Goal: Find specific page/section: Find specific page/section

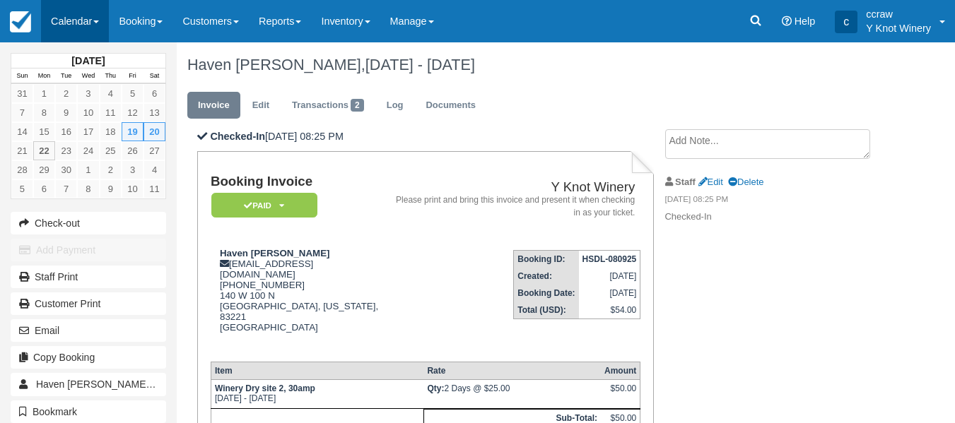
drag, startPoint x: 0, startPoint y: 0, endPoint x: 93, endPoint y: 19, distance: 94.6
click at [93, 19] on link "Calendar" at bounding box center [75, 21] width 68 height 42
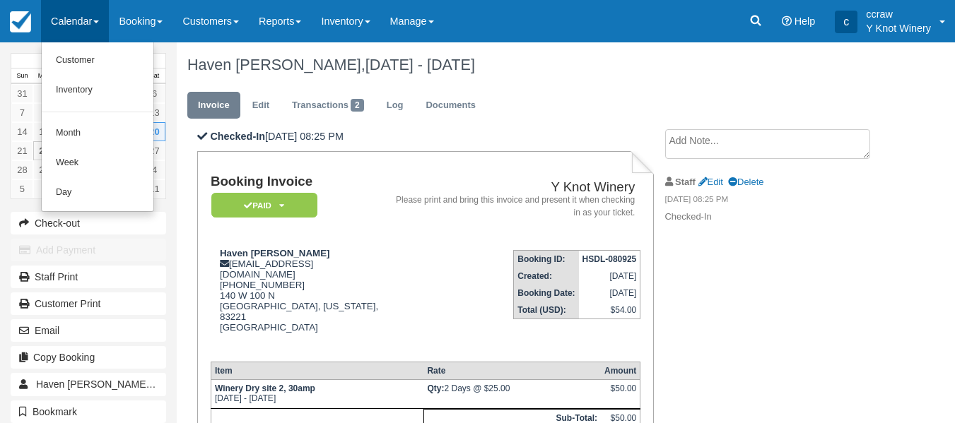
click at [93, 19] on link "Calendar" at bounding box center [75, 21] width 68 height 42
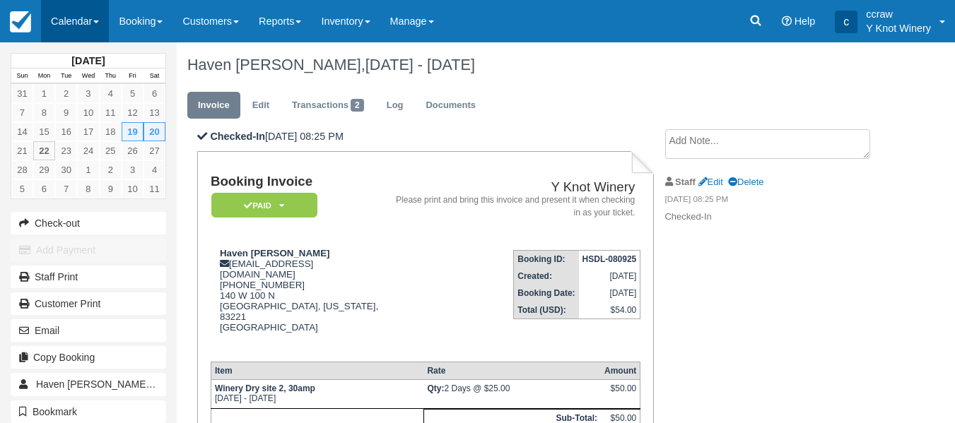
click at [93, 19] on link "Calendar" at bounding box center [75, 21] width 68 height 42
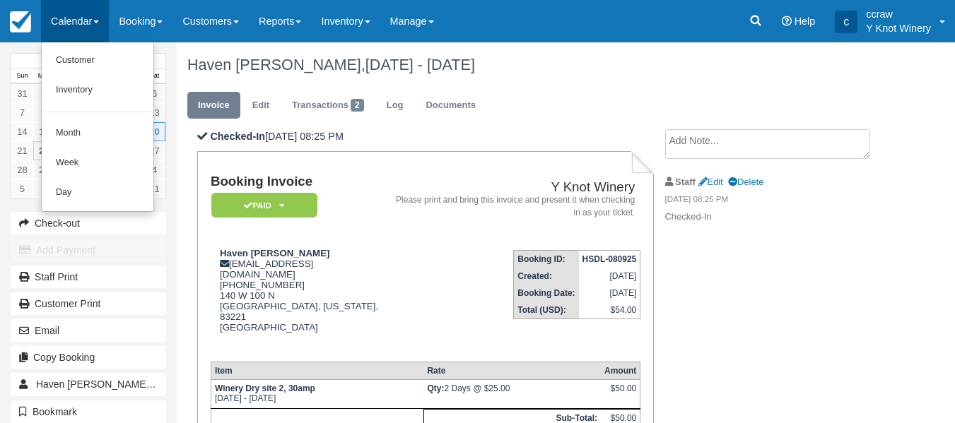
click at [93, 19] on link "Calendar" at bounding box center [75, 21] width 68 height 42
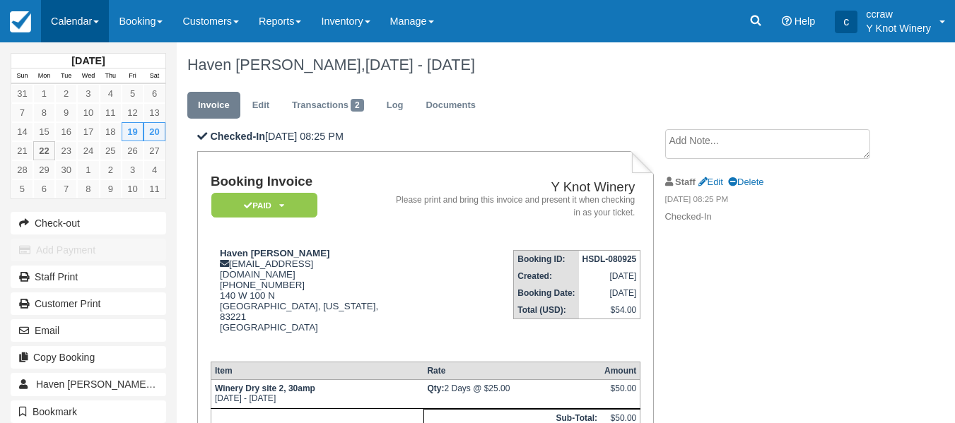
click at [93, 19] on link "Calendar" at bounding box center [75, 21] width 68 height 42
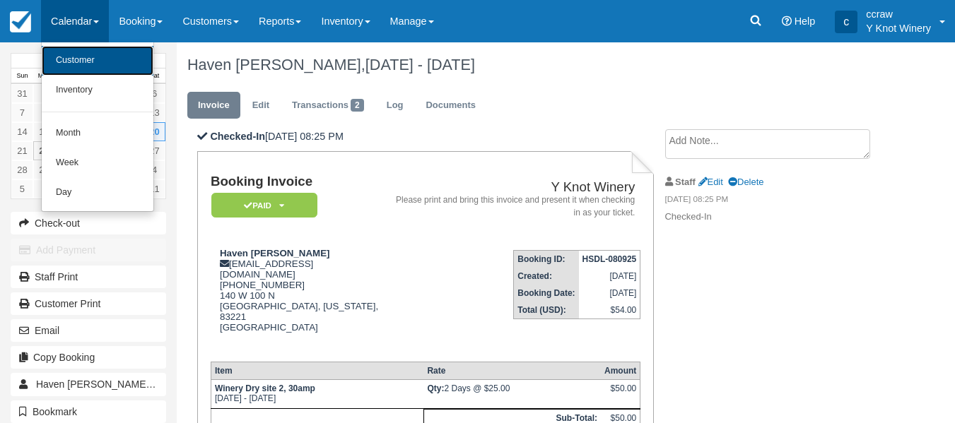
click at [81, 55] on link "Customer" at bounding box center [98, 61] width 112 height 30
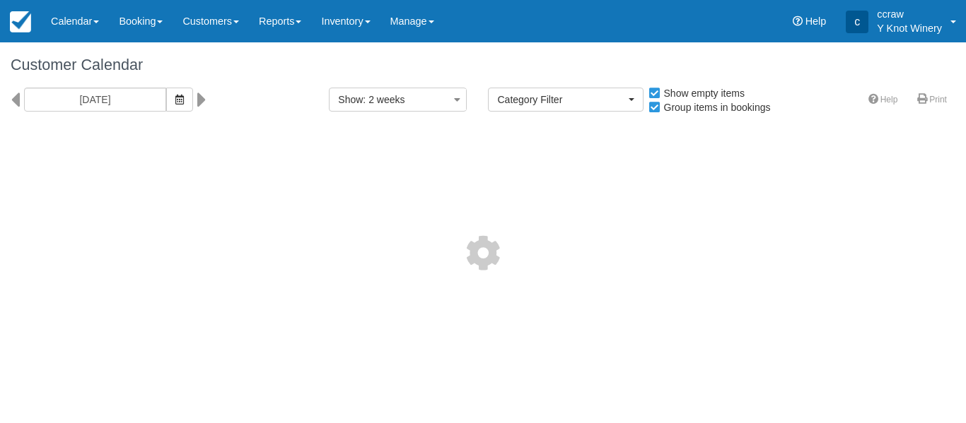
select select
